Goal: Transaction & Acquisition: Obtain resource

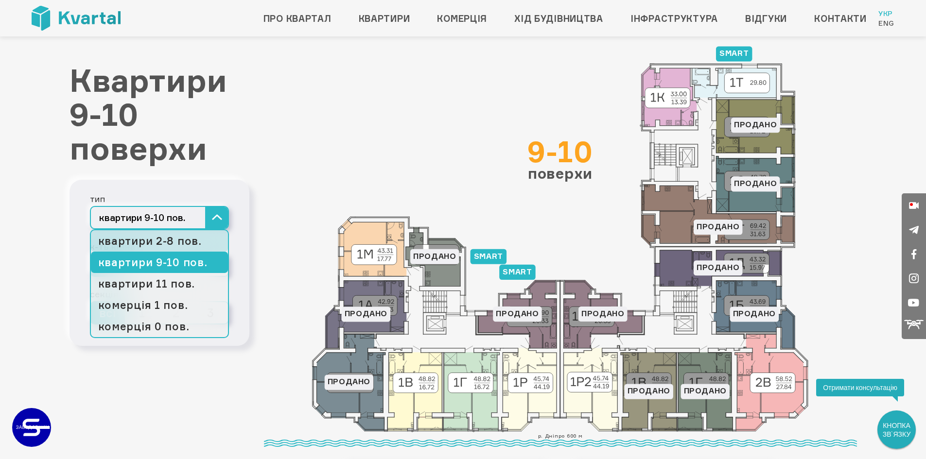
click at [178, 240] on link "квартири 2-8 пов." at bounding box center [159, 240] width 137 height 21
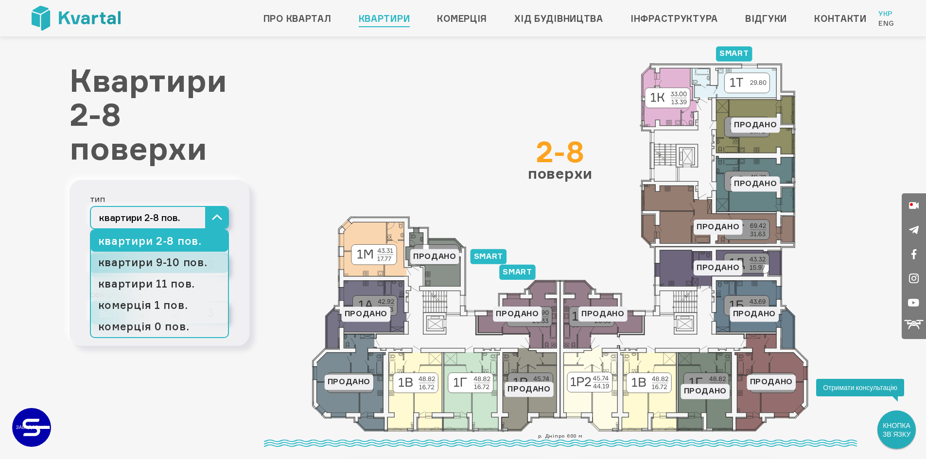
click at [169, 263] on link "квартири 9-10 пов." at bounding box center [159, 262] width 137 height 21
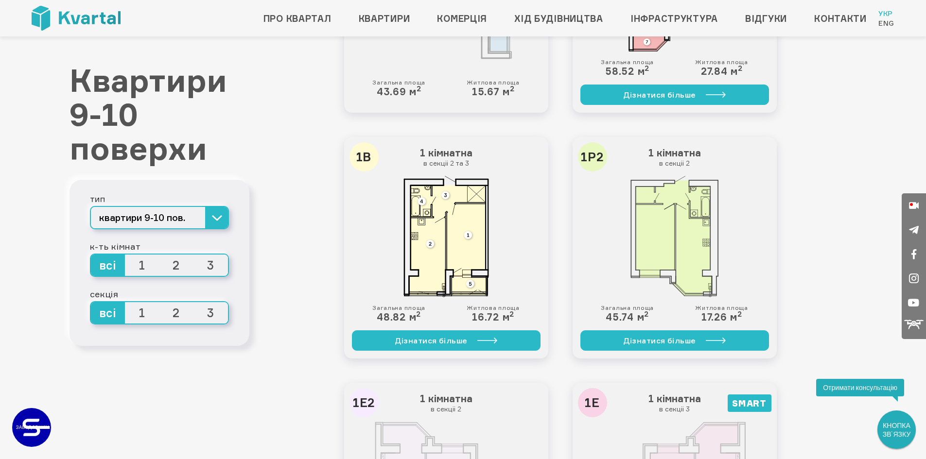
scroll to position [1215, 0]
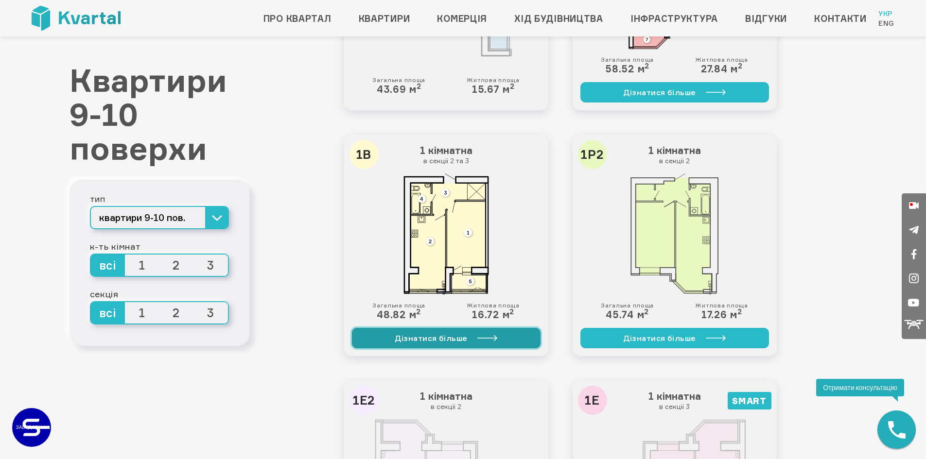
click at [460, 341] on link "Дізнатися більше" at bounding box center [446, 338] width 189 height 20
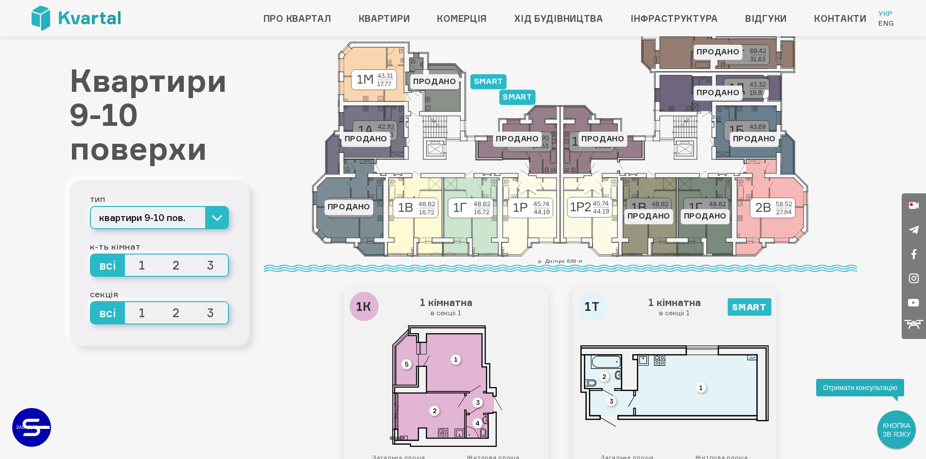
scroll to position [0, 0]
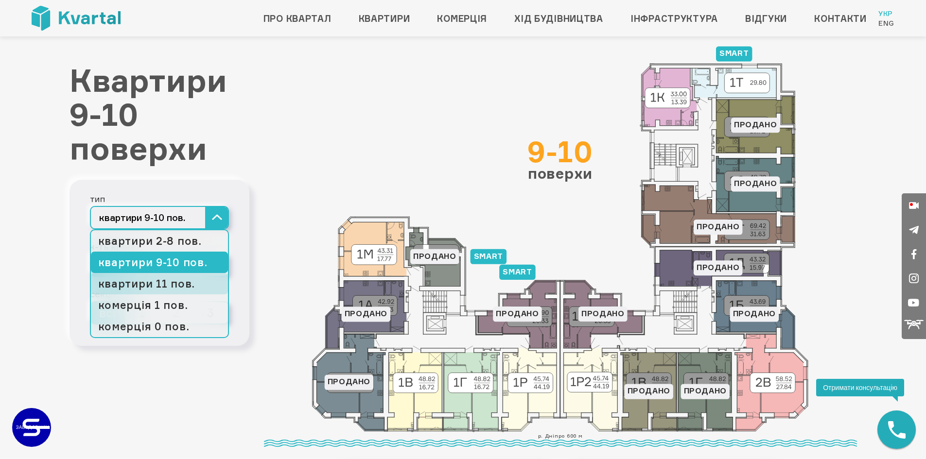
click at [174, 287] on link "квартири 11 пов." at bounding box center [159, 283] width 137 height 21
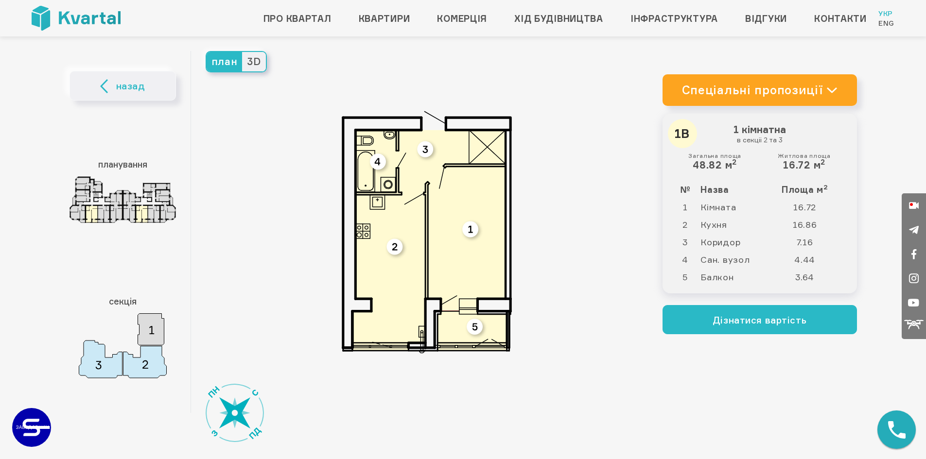
click at [92, 216] on img at bounding box center [123, 199] width 106 height 46
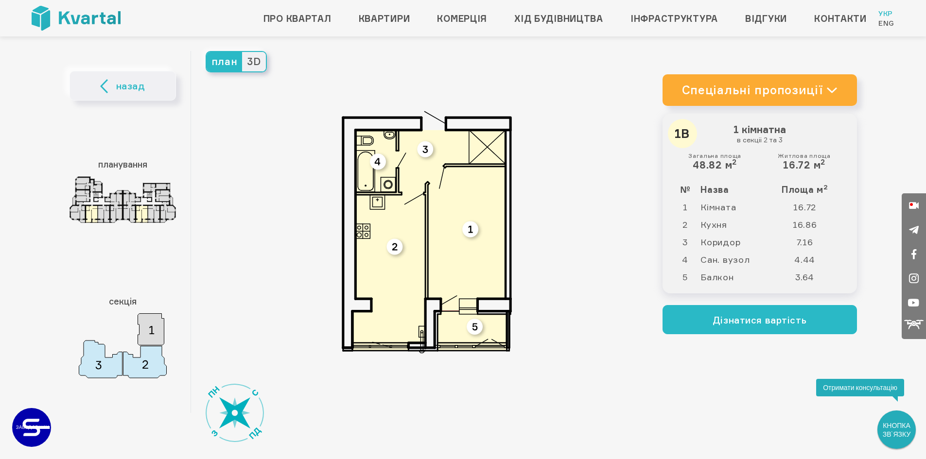
click at [836, 88] on icon at bounding box center [831, 90] width 9 height 4
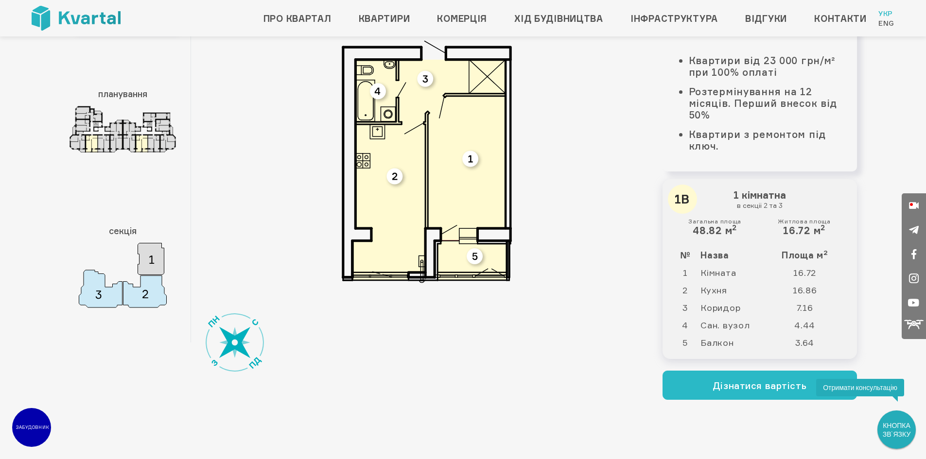
scroll to position [49, 0]
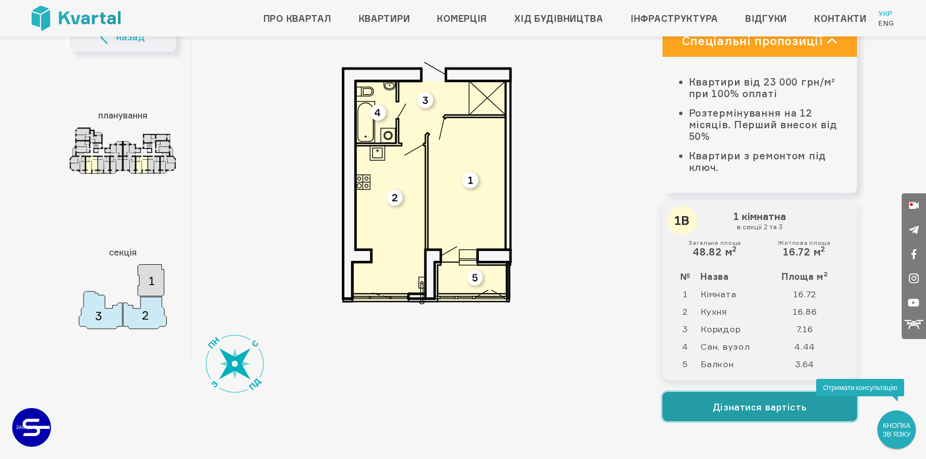
click at [717, 411] on button "Дізнатися вартість" at bounding box center [759, 406] width 194 height 29
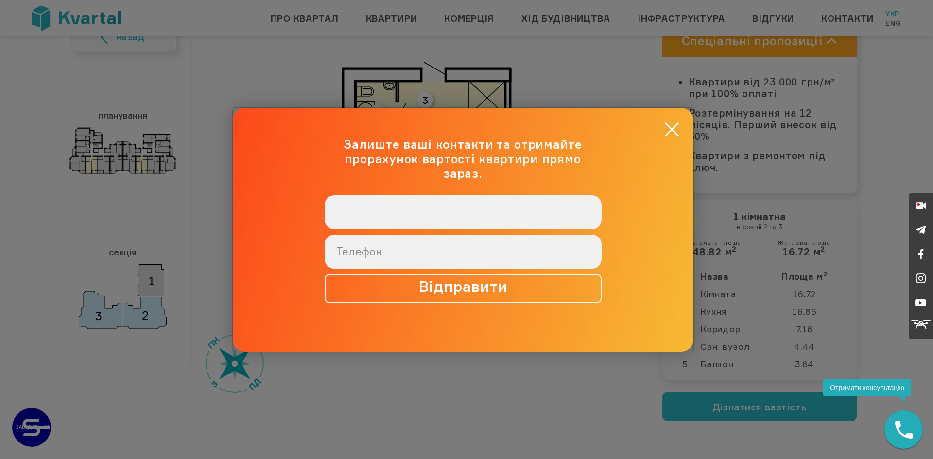
click at [402, 212] on input "text" at bounding box center [463, 212] width 277 height 34
click at [674, 134] on button "×" at bounding box center [671, 129] width 19 height 19
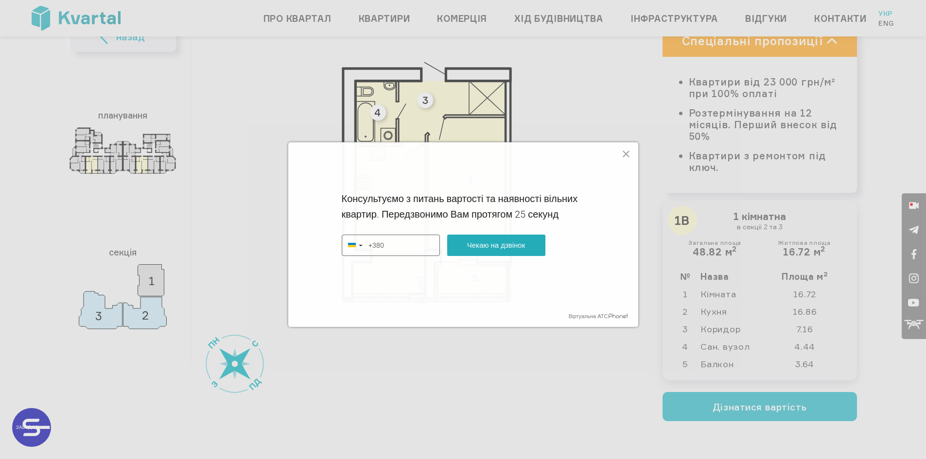
click at [392, 244] on input "+380" at bounding box center [401, 245] width 77 height 20
type input "+380687362001"
click at [492, 246] on button "Чекаю на дзвінок" at bounding box center [496, 245] width 98 height 21
type input "+380687362001"
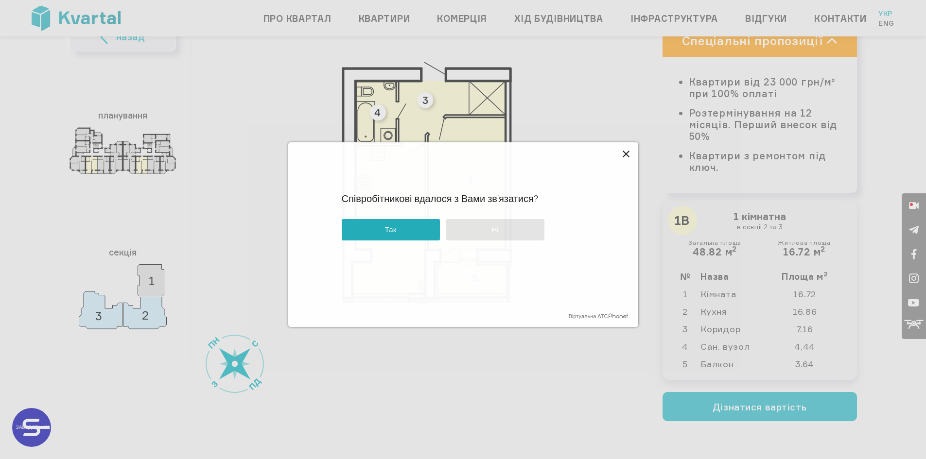
click at [626, 154] on icon at bounding box center [626, 154] width 7 height 7
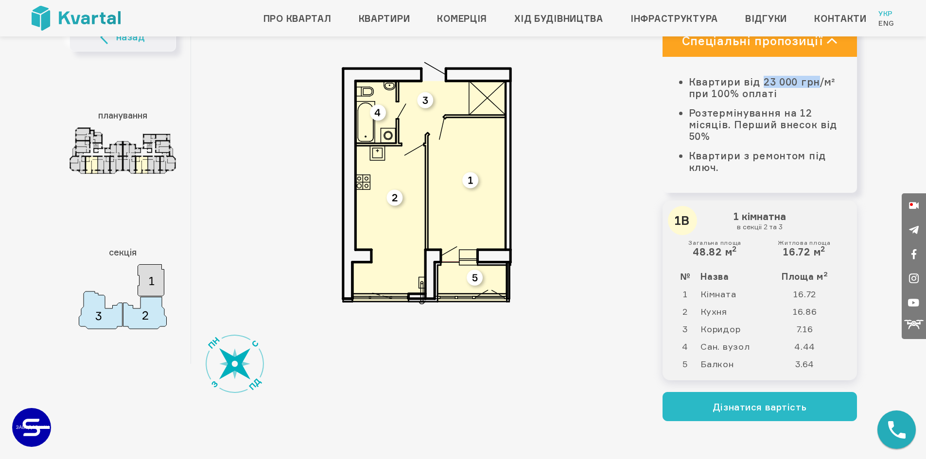
drag, startPoint x: 706, startPoint y: 83, endPoint x: 763, endPoint y: 82, distance: 56.9
click at [763, 82] on li "Квартири від 23 000 грн/м² при 100% оплаті" at bounding box center [763, 87] width 149 height 23
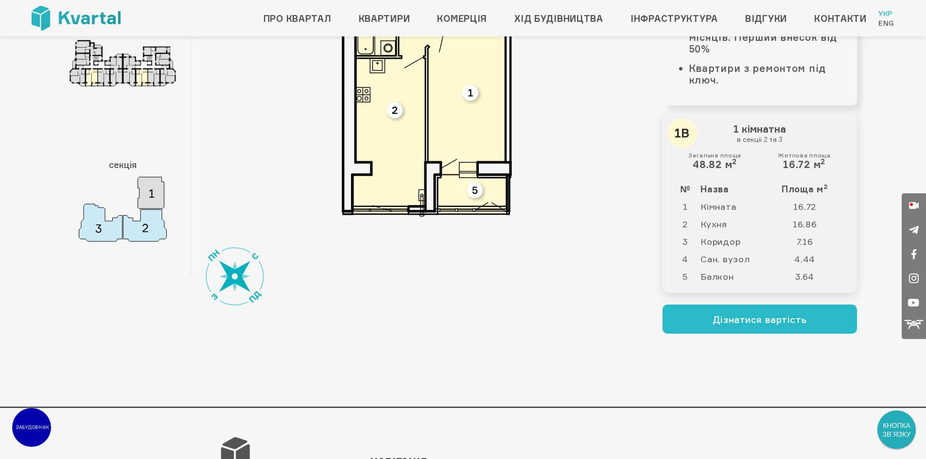
scroll to position [0, 0]
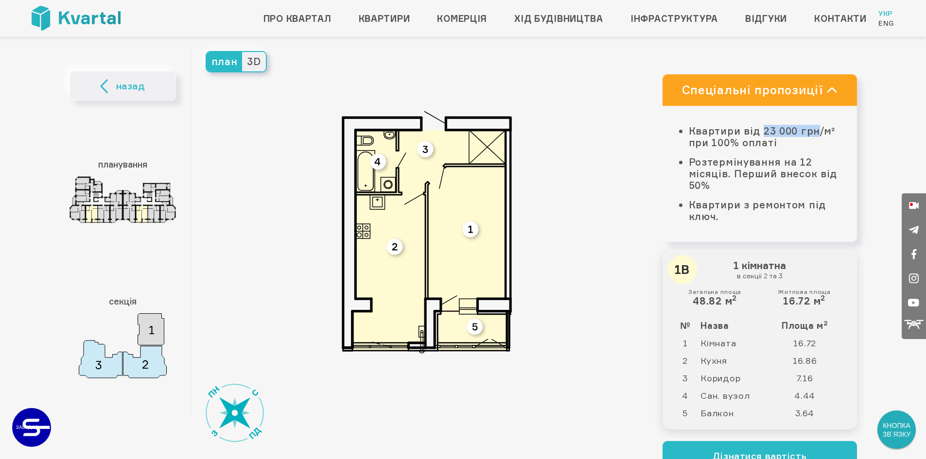
click at [110, 198] on img at bounding box center [123, 199] width 106 height 46
click at [120, 85] on span "назад" at bounding box center [130, 86] width 29 height 15
